Goal: Task Accomplishment & Management: Complete application form

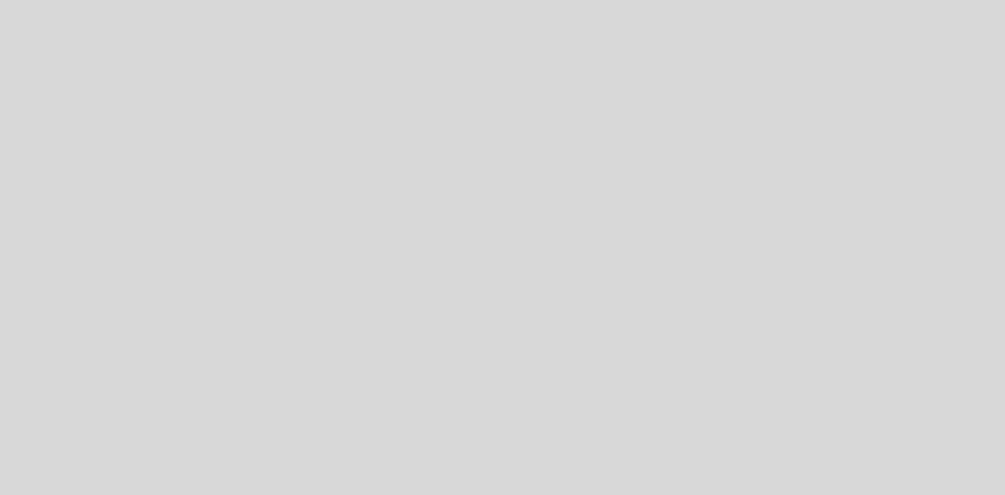
select select "es"
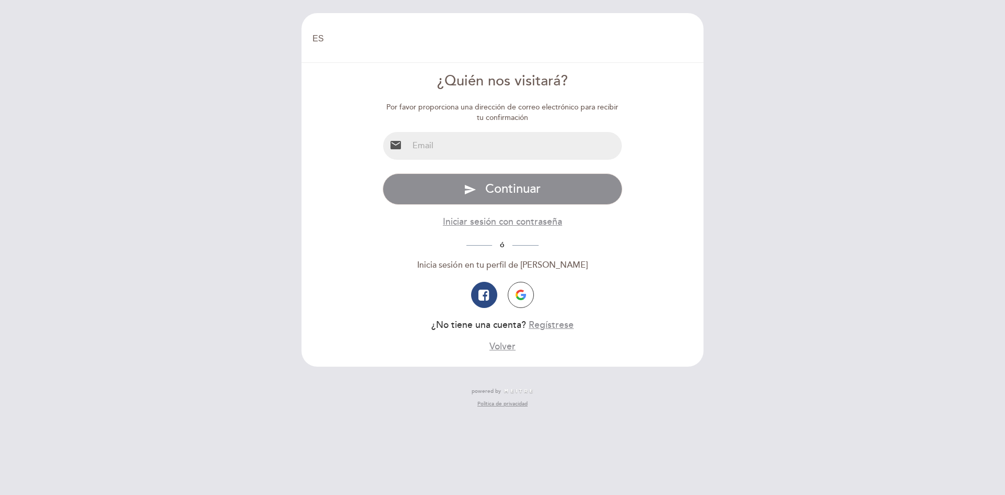
click at [460, 143] on input "email" at bounding box center [515, 146] width 214 height 28
type input "[EMAIL_ADDRESS][DOMAIN_NAME]"
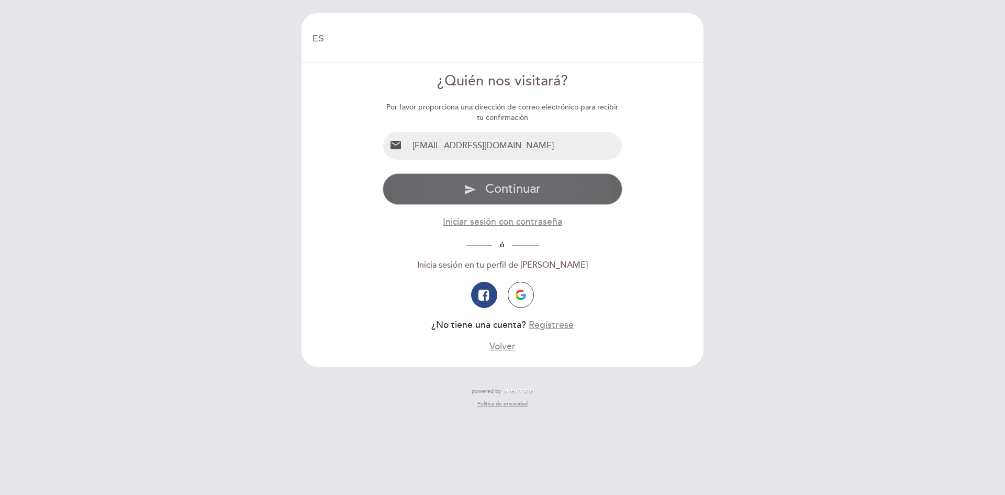
click at [477, 196] on button "send Continuar" at bounding box center [503, 188] width 240 height 31
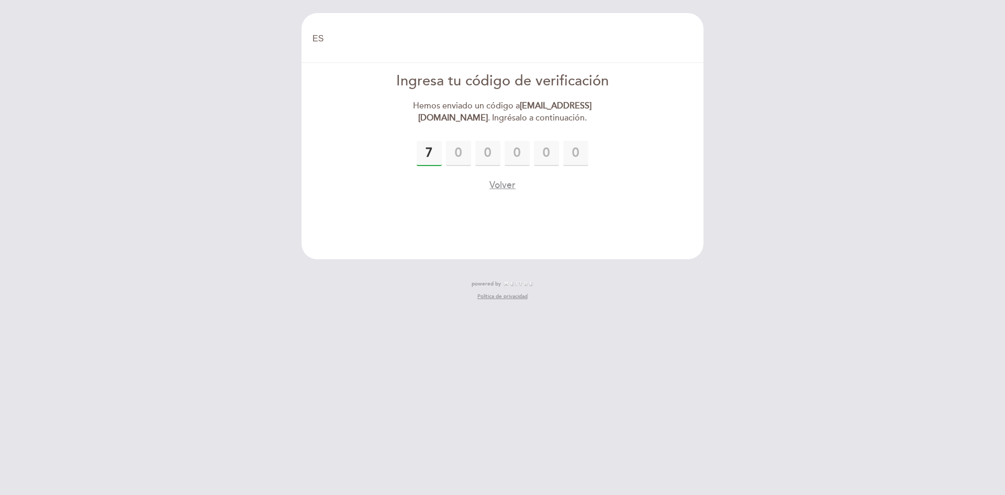
type input "7"
type input "4"
type input "7"
type input "4"
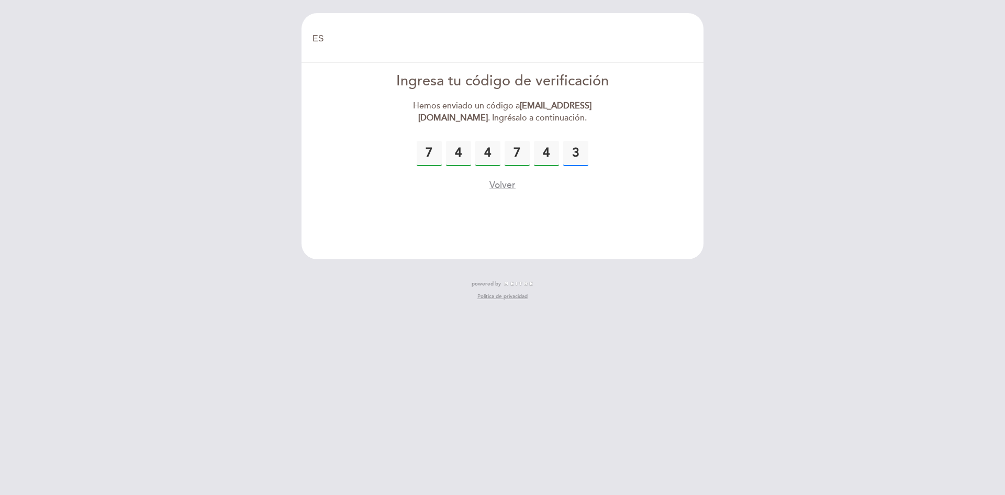
type input "3"
